Goal: Task Accomplishment & Management: Manage account settings

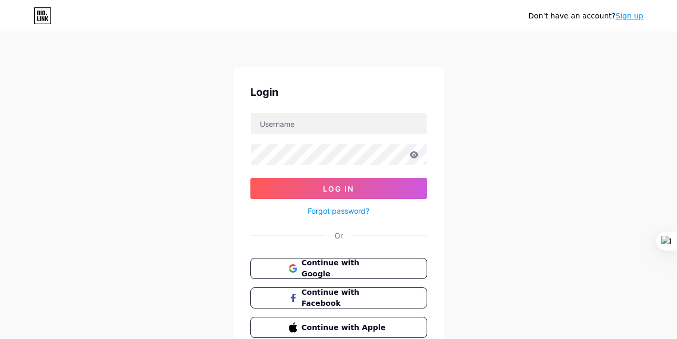
click at [303, 126] on input "text" at bounding box center [339, 123] width 176 height 21
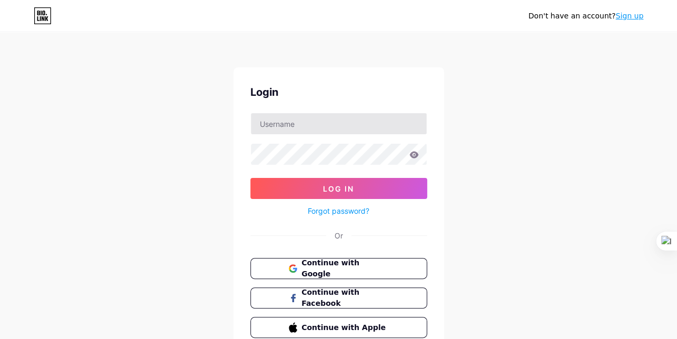
type input "[PERSON_NAME][EMAIL_ADDRESS][DOMAIN_NAME]"
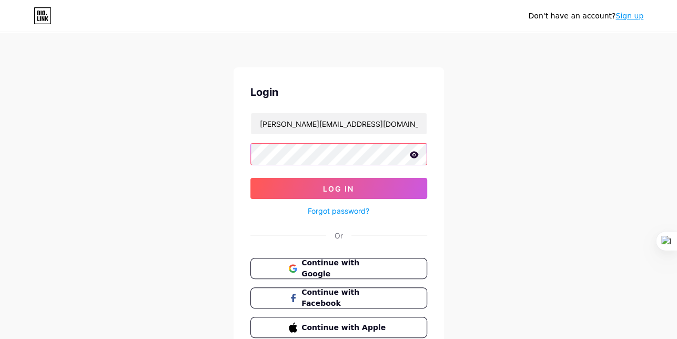
scroll to position [48, 0]
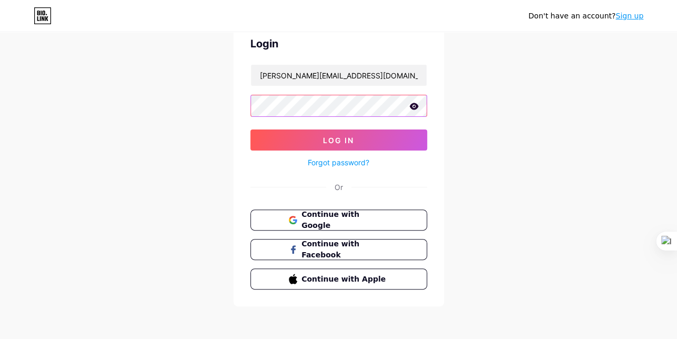
click at [250, 129] on button "Log In" at bounding box center [338, 139] width 177 height 21
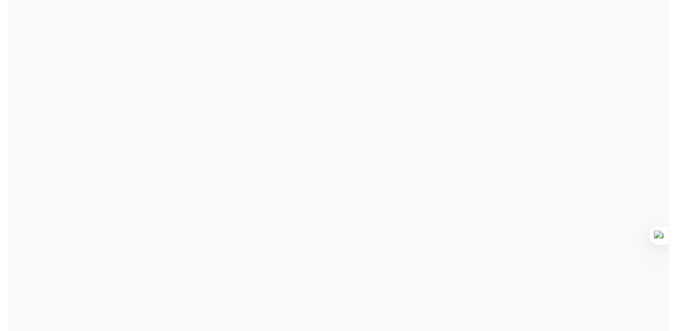
scroll to position [0, 0]
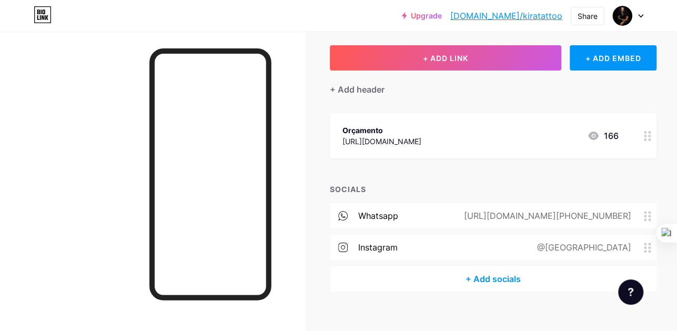
scroll to position [66, 0]
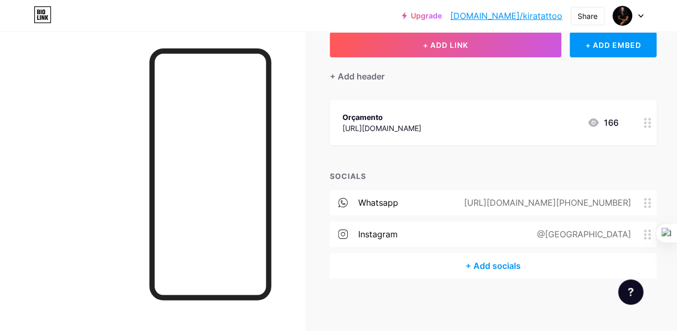
click at [644, 203] on icon at bounding box center [647, 203] width 7 height 10
click at [602, 201] on div "[URL][DOMAIN_NAME][PHONE_NUMBER]" at bounding box center [545, 202] width 197 height 13
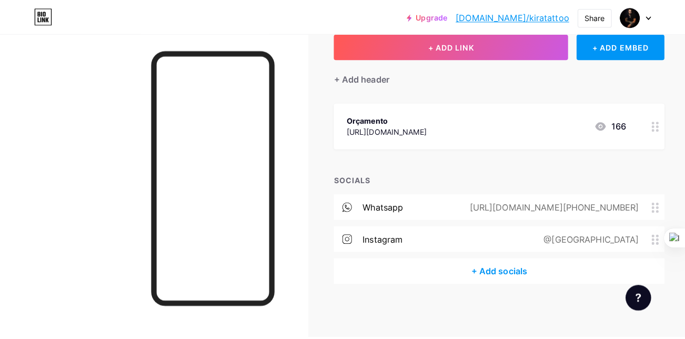
scroll to position [58, 0]
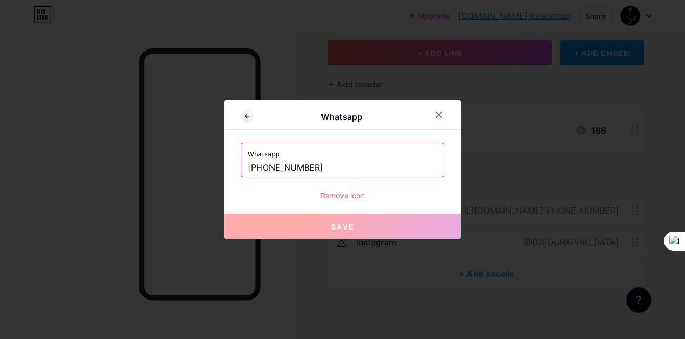
drag, startPoint x: 263, startPoint y: 165, endPoint x: 405, endPoint y: 169, distance: 142.0
click at [403, 169] on input "[PHONE_NUMBER]" at bounding box center [342, 168] width 189 height 18
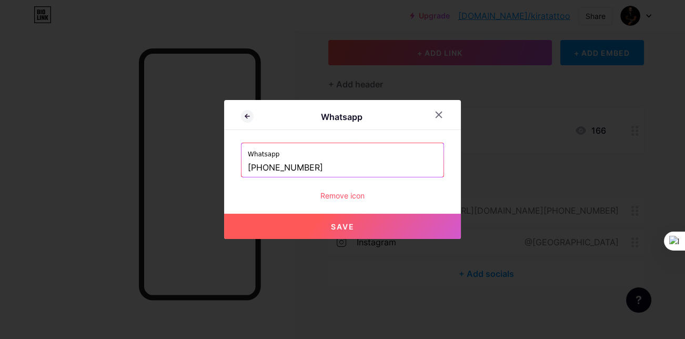
click at [349, 225] on span "Save" at bounding box center [343, 226] width 24 height 9
type input "[URL][DOMAIN_NAME][PHONE_NUMBER]"
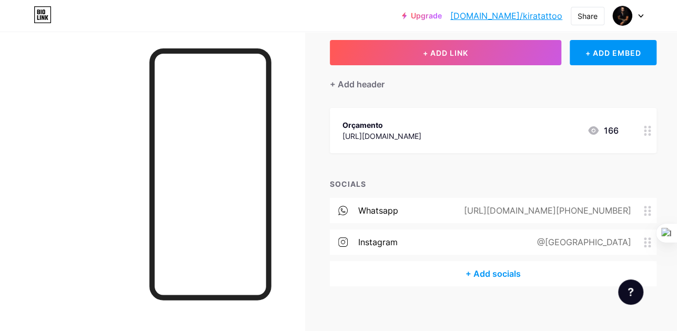
click at [648, 135] on circle at bounding box center [649, 134] width 3 height 3
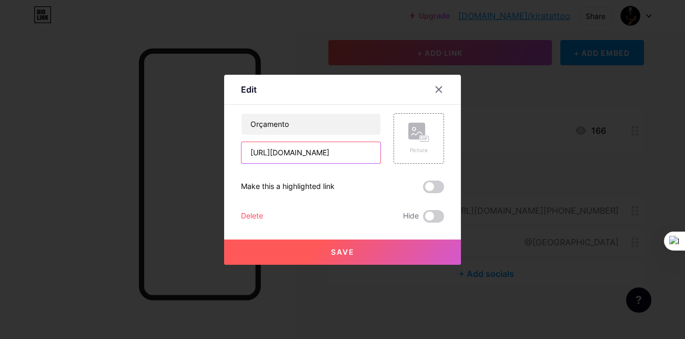
drag, startPoint x: 299, startPoint y: 150, endPoint x: 343, endPoint y: 150, distance: 44.2
click at [343, 150] on input "[URL][DOMAIN_NAME]" at bounding box center [310, 152] width 139 height 21
click at [344, 150] on input "[URL][DOMAIN_NAME]" at bounding box center [310, 152] width 139 height 21
click at [346, 150] on input "[URL][DOMAIN_NAME]" at bounding box center [310, 152] width 139 height 21
drag, startPoint x: 351, startPoint y: 150, endPoint x: 164, endPoint y: 116, distance: 189.8
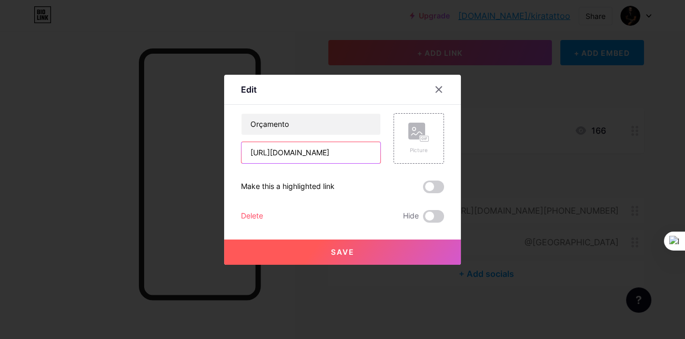
click at [164, 116] on div "Edit Content YouTube Play YouTube video without leaving your page. ADD Vimeo Pl…" at bounding box center [342, 169] width 685 height 339
click at [314, 154] on input "[URL][DOMAIN_NAME]" at bounding box center [310, 152] width 139 height 21
drag, startPoint x: 352, startPoint y: 150, endPoint x: 498, endPoint y: 156, distance: 146.8
click at [498, 156] on div "Edit Content YouTube Play YouTube video without leaving your page. ADD Vimeo Pl…" at bounding box center [342, 169] width 685 height 339
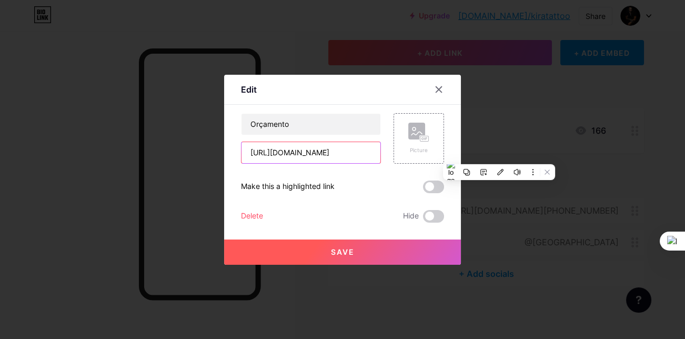
click at [323, 150] on input "[URL][DOMAIN_NAME]" at bounding box center [310, 152] width 139 height 21
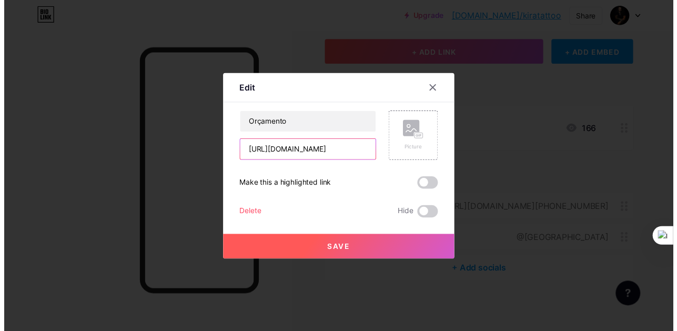
scroll to position [0, 0]
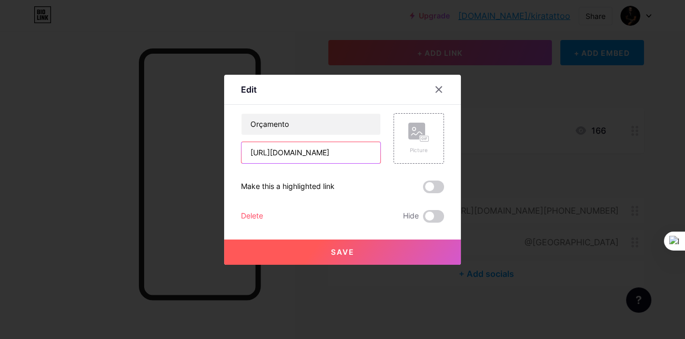
drag, startPoint x: 323, startPoint y: 150, endPoint x: 186, endPoint y: 136, distance: 137.9
click at [186, 136] on div "Edit Content YouTube Play YouTube video without leaving your page. ADD Vimeo Pl…" at bounding box center [342, 169] width 685 height 339
click at [311, 155] on input "[URL][DOMAIN_NAME]" at bounding box center [310, 152] width 139 height 21
drag, startPoint x: 300, startPoint y: 151, endPoint x: 354, endPoint y: 156, distance: 53.9
click at [354, 156] on input "[URL][DOMAIN_NAME]" at bounding box center [310, 152] width 139 height 21
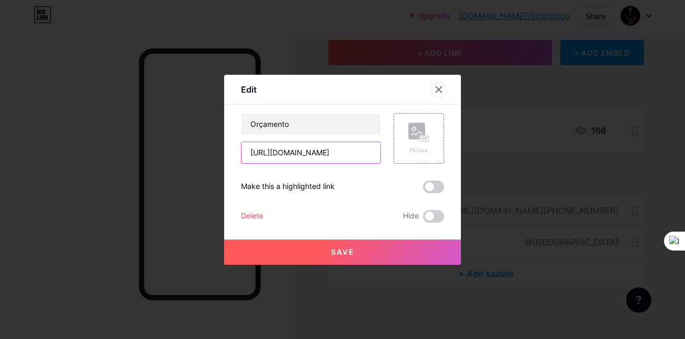
type input "[URL][DOMAIN_NAME]"
click at [439, 93] on div at bounding box center [438, 89] width 19 height 19
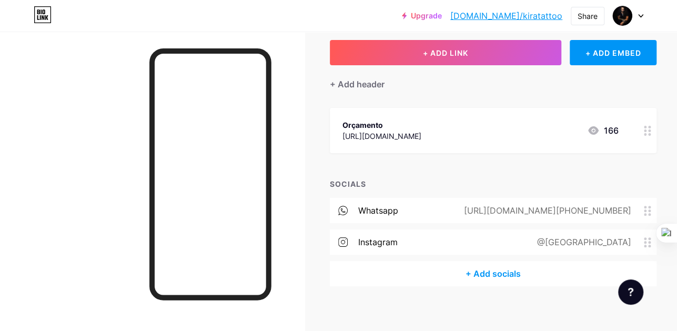
click at [644, 133] on icon at bounding box center [647, 131] width 7 height 10
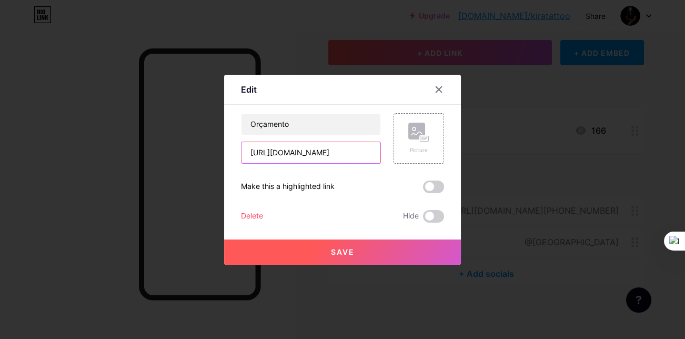
drag, startPoint x: 309, startPoint y: 150, endPoint x: 354, endPoint y: 153, distance: 45.8
click at [354, 153] on input "[URL][DOMAIN_NAME]" at bounding box center [310, 152] width 139 height 21
type input "[URL][DOMAIN_NAME]"
click at [359, 247] on button "Save" at bounding box center [342, 251] width 237 height 25
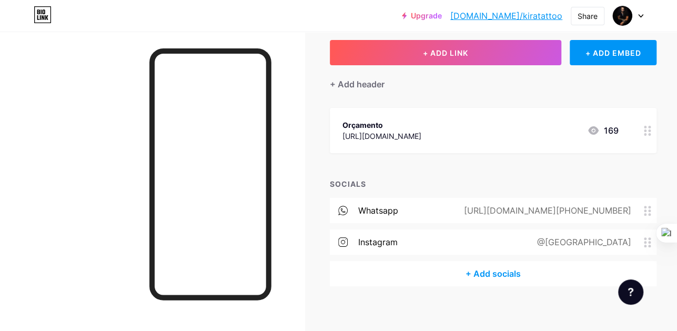
click at [567, 208] on div "[URL][DOMAIN_NAME][PHONE_NUMBER]" at bounding box center [545, 210] width 197 height 13
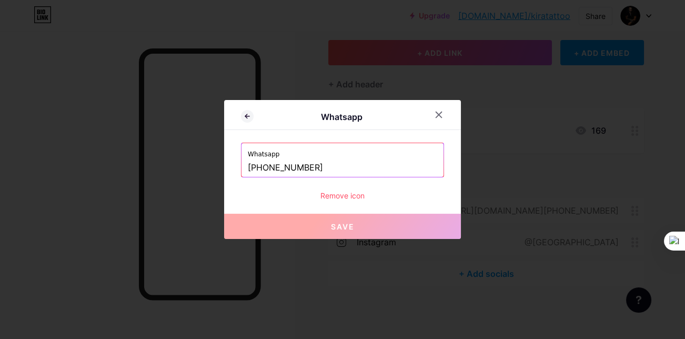
drag, startPoint x: 330, startPoint y: 167, endPoint x: 228, endPoint y: 163, distance: 102.6
click at [228, 163] on div "Whatsapp Whatsapp [PHONE_NUMBER] Remove icon Save" at bounding box center [342, 169] width 237 height 139
click at [437, 114] on icon at bounding box center [438, 114] width 8 height 8
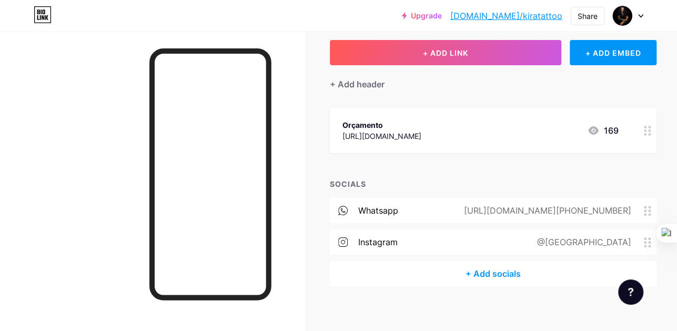
click at [644, 126] on icon at bounding box center [647, 131] width 7 height 10
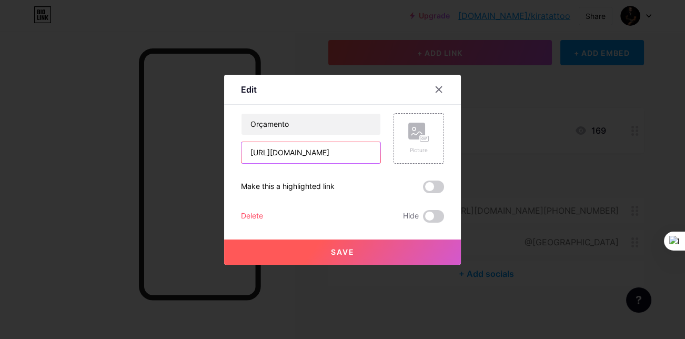
click at [315, 143] on input "[URL][DOMAIN_NAME]" at bounding box center [310, 152] width 139 height 21
paste input "[URL][DOMAIN_NAME]"
type input "[URL][DOMAIN_NAME]"
click at [441, 191] on span at bounding box center [433, 186] width 21 height 13
click at [423, 189] on input "checkbox" at bounding box center [423, 189] width 0 height 0
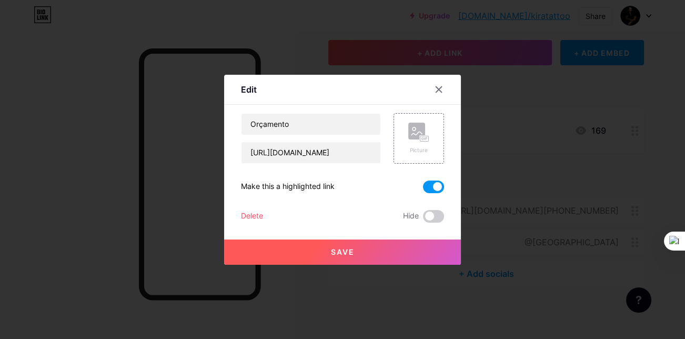
click at [345, 252] on span "Save" at bounding box center [343, 251] width 24 height 9
